Goal: Transaction & Acquisition: Subscribe to service/newsletter

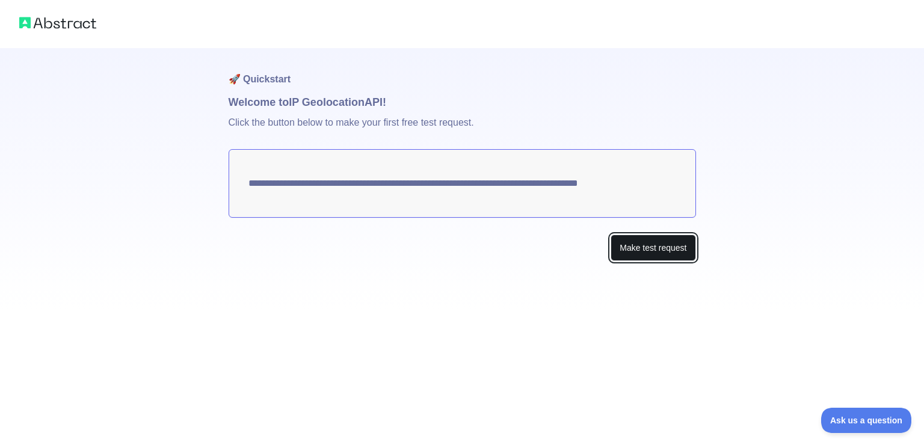
click at [663, 247] on button "Make test request" at bounding box center [653, 248] width 85 height 27
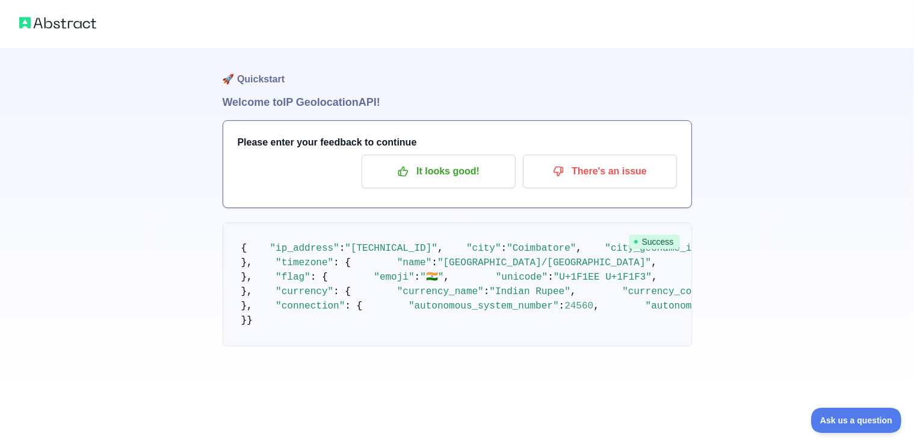
click at [659, 244] on span "Success" at bounding box center [654, 242] width 51 height 14
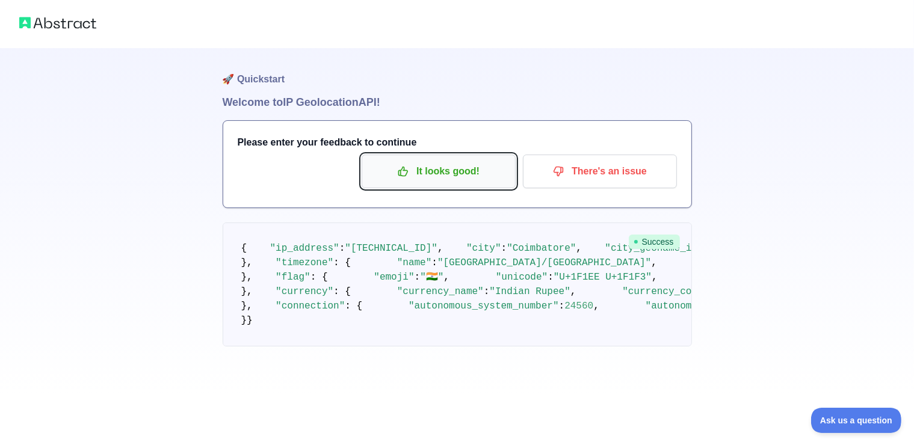
click at [408, 178] on p "It looks good!" at bounding box center [439, 171] width 136 height 20
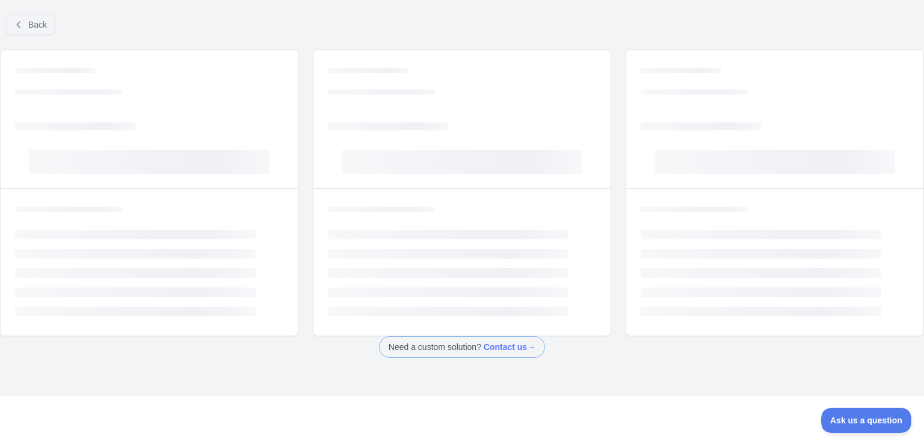
click at [469, 179] on div "Loading... Loading... Loading... Loading..." at bounding box center [462, 119] width 297 height 138
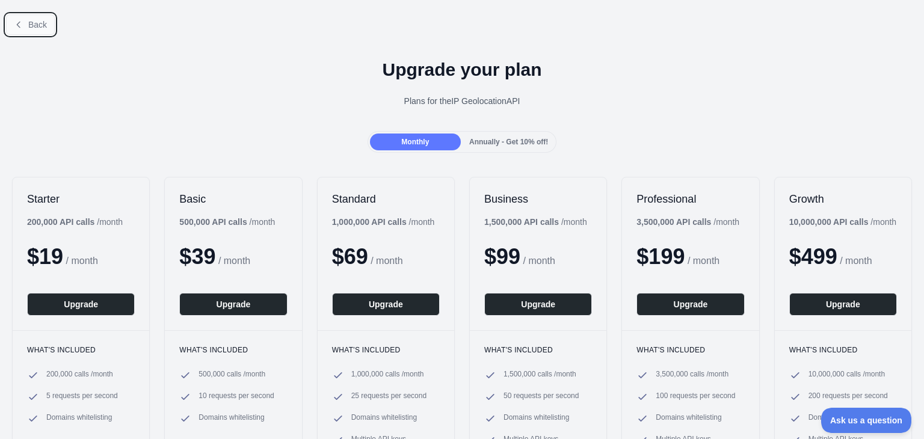
click at [25, 20] on button "Back" at bounding box center [30, 24] width 49 height 20
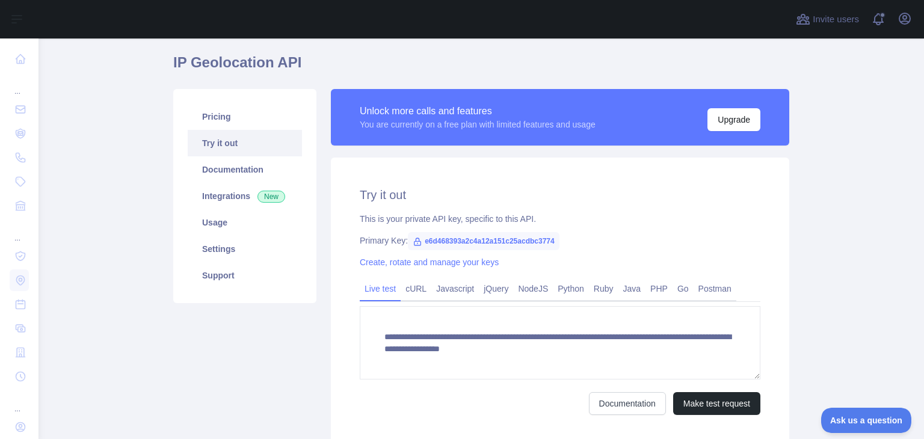
scroll to position [60, 0]
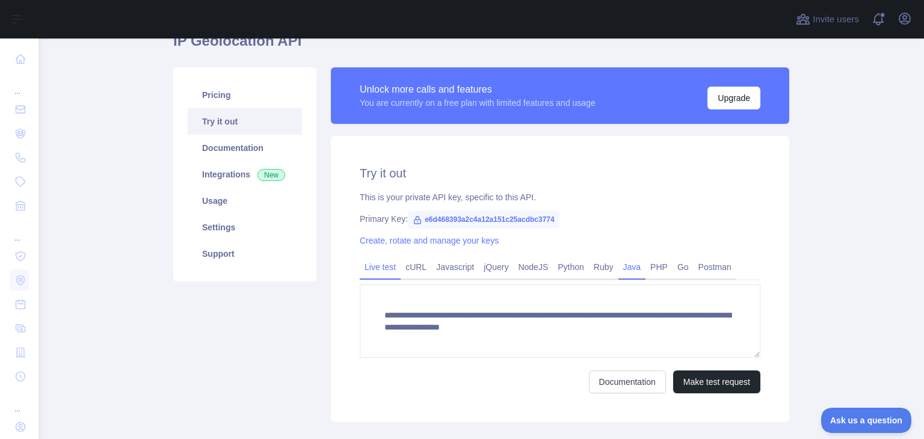
click at [629, 265] on link "Java" at bounding box center [633, 267] width 28 height 19
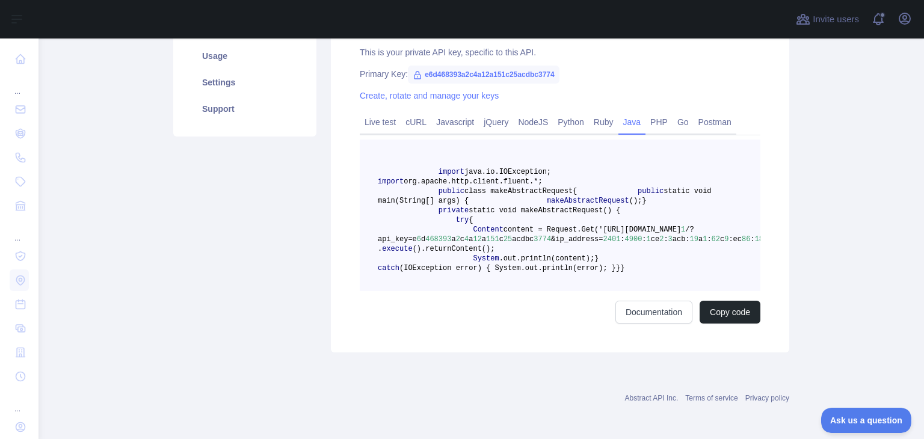
scroll to position [42, 0]
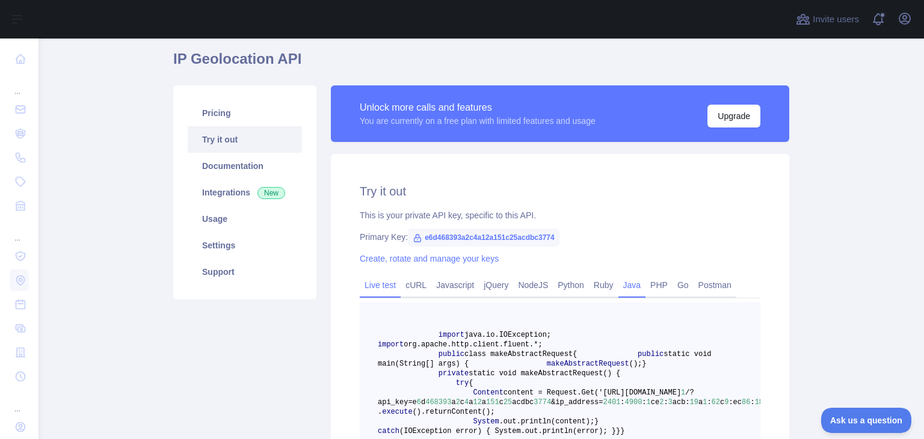
click at [379, 280] on link "Live test" at bounding box center [380, 285] width 41 height 19
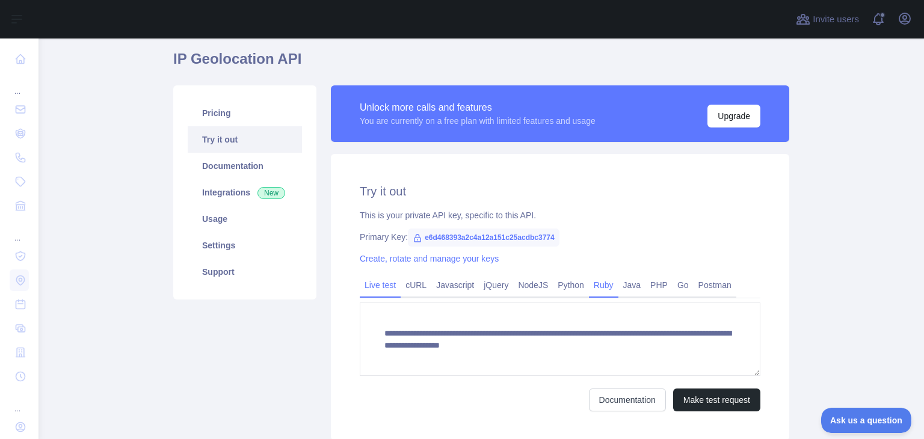
scroll to position [102, 0]
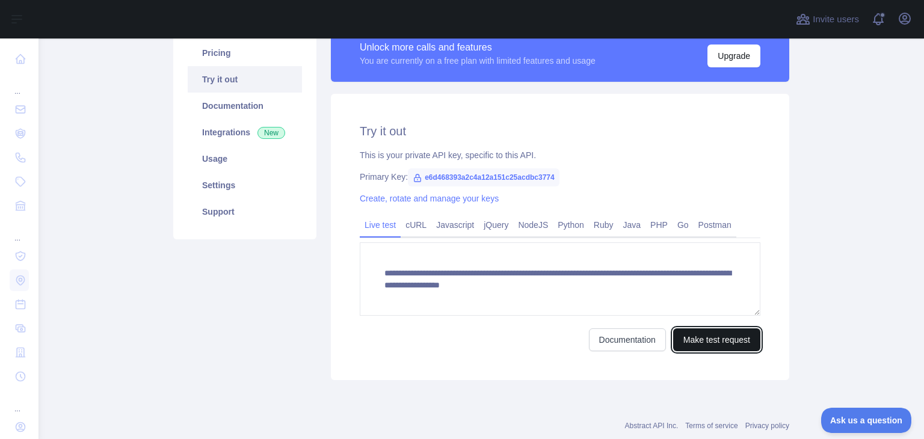
click at [701, 345] on button "Make test request" at bounding box center [716, 340] width 87 height 23
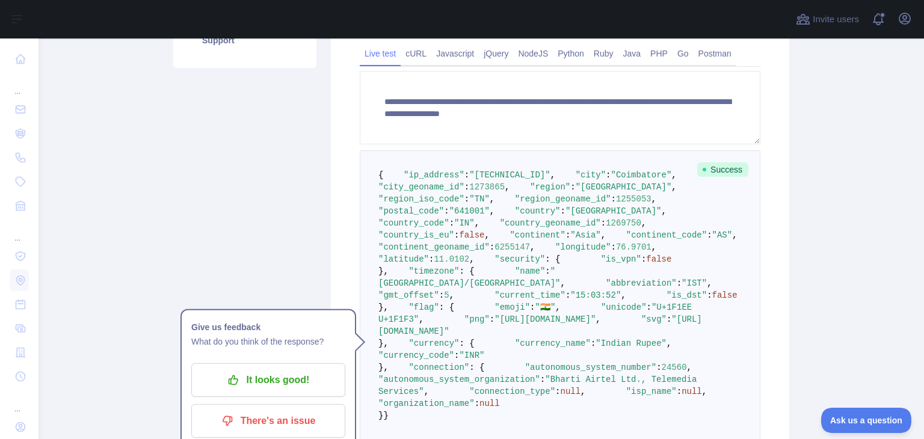
scroll to position [283, 0]
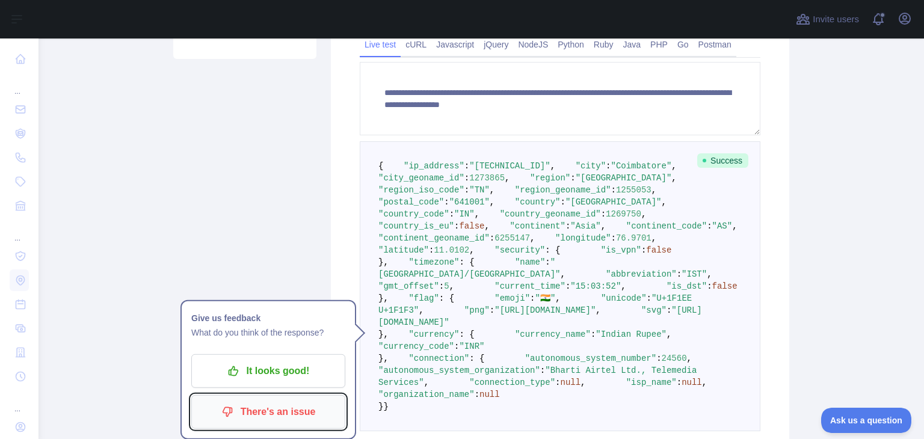
click at [274, 406] on p "There's an issue" at bounding box center [268, 412] width 136 height 20
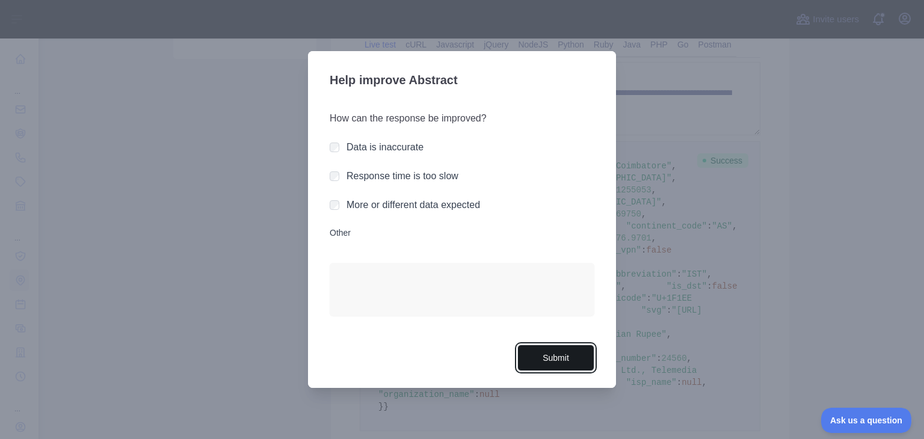
click at [532, 351] on button "Submit" at bounding box center [556, 358] width 77 height 27
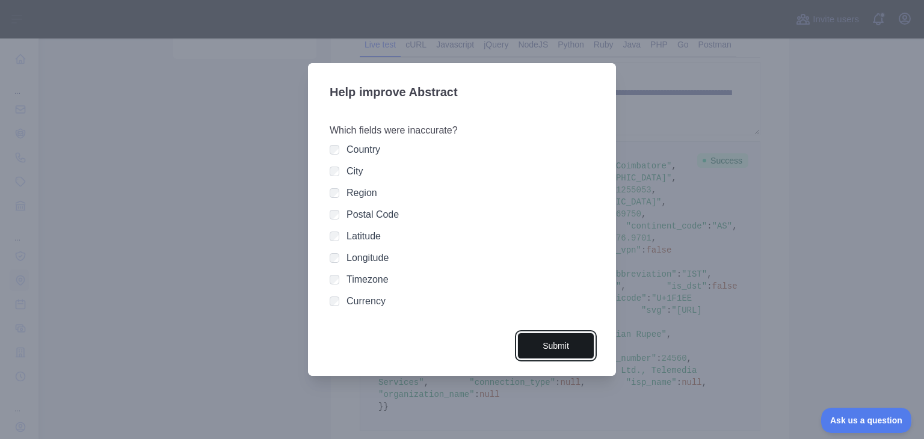
click at [532, 342] on button "Submit" at bounding box center [556, 346] width 77 height 27
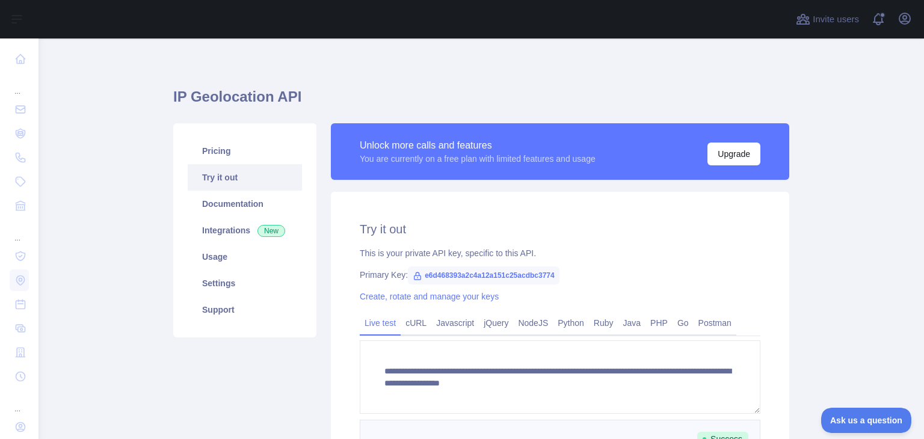
scroll to position [0, 0]
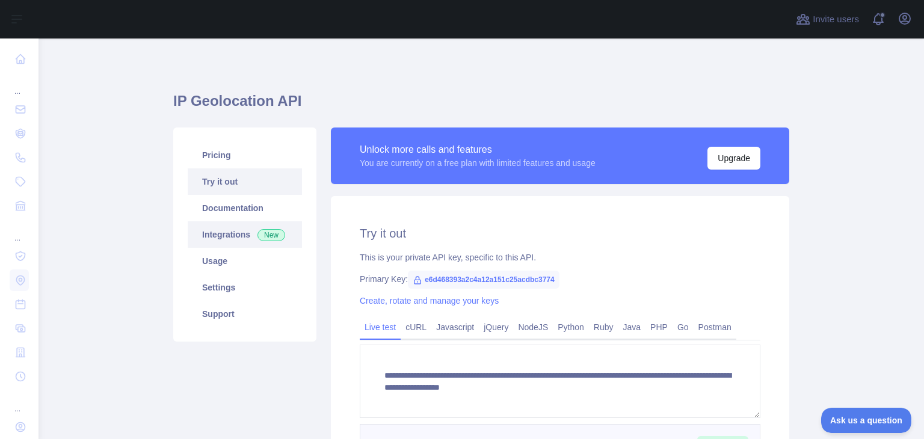
click at [232, 239] on link "Integrations New" at bounding box center [245, 234] width 114 height 26
